Goal: Information Seeking & Learning: Learn about a topic

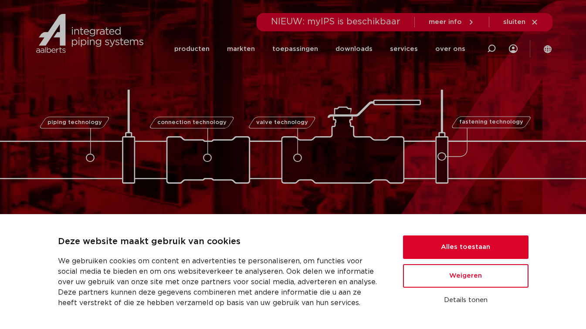
click at [542, 86] on div "piping technology connection technology valve technology fastening technology p…" at bounding box center [293, 122] width 586 height 124
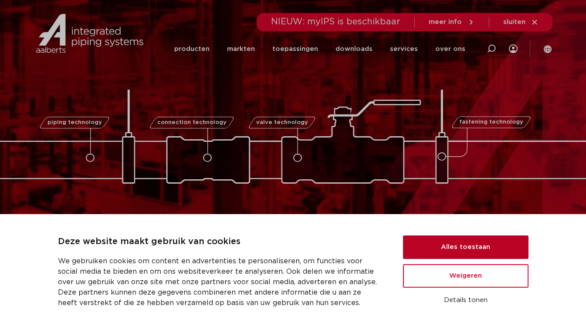
click at [469, 247] on button "Alles toestaan" at bounding box center [465, 248] width 125 height 24
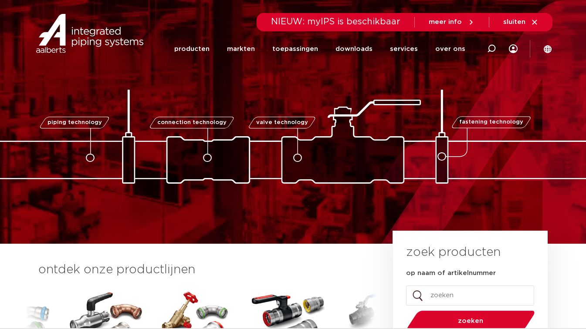
click at [83, 40] on img at bounding box center [89, 33] width 111 height 39
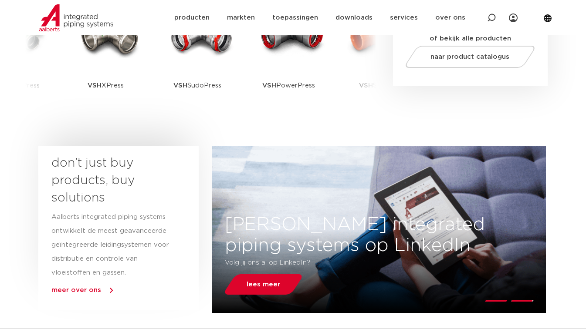
scroll to position [317, 0]
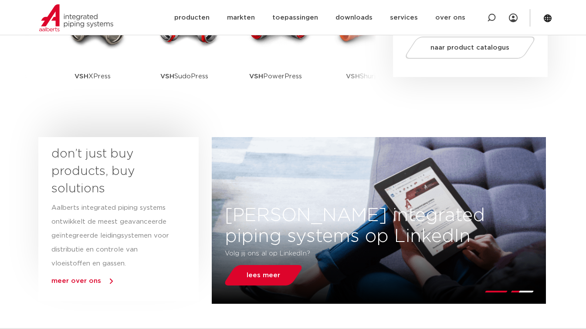
click at [93, 282] on span "meer over ons" at bounding box center [76, 281] width 50 height 7
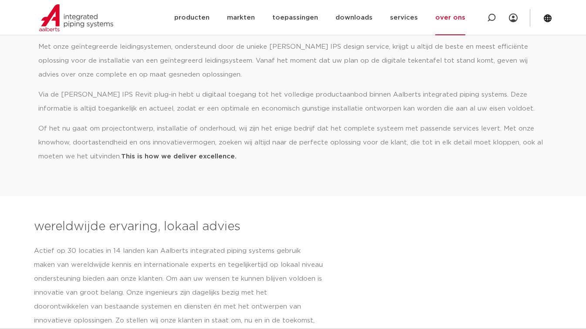
scroll to position [356, 0]
